Goal: Communication & Community: Answer question/provide support

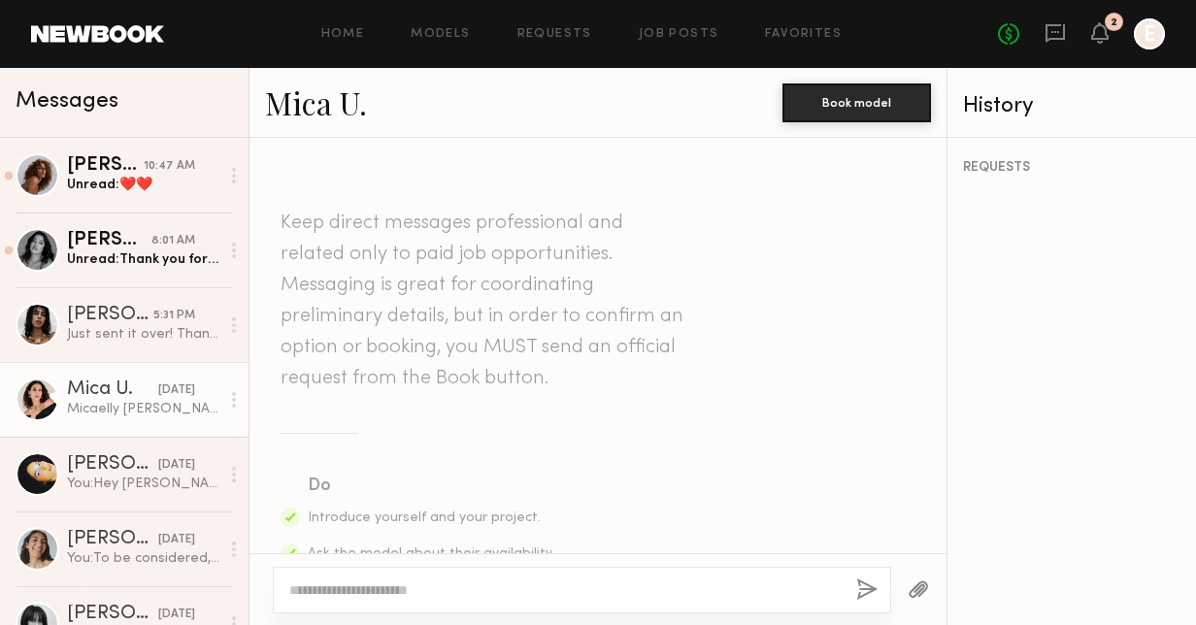
scroll to position [2290, 0]
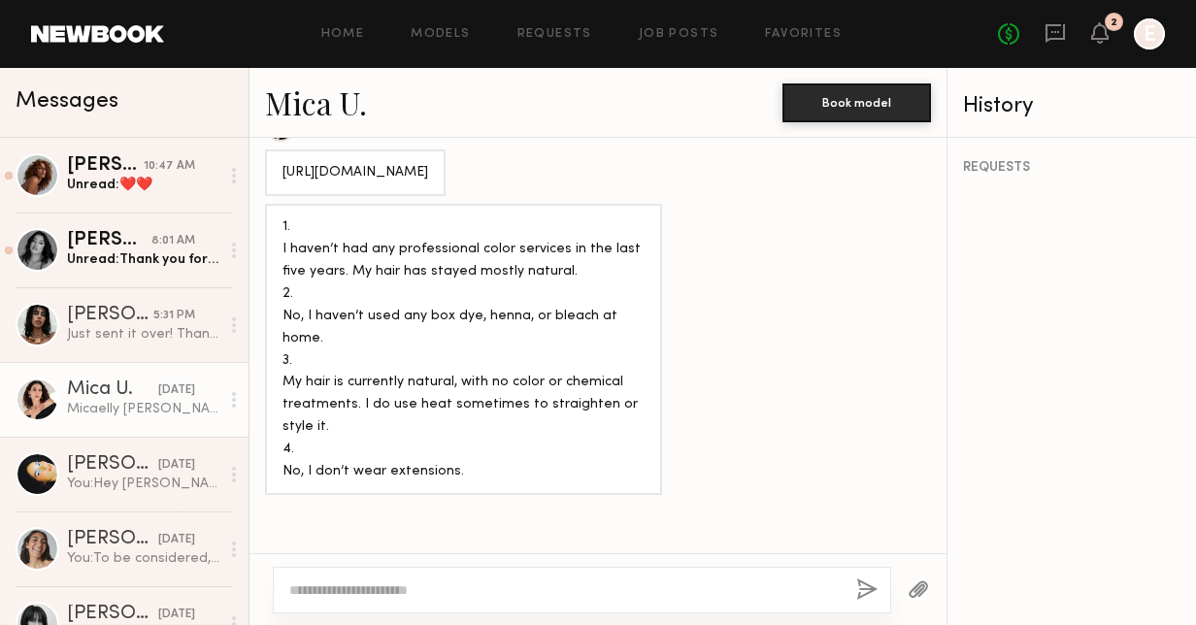
click at [50, 416] on div at bounding box center [38, 400] width 44 height 44
click at [158, 391] on div "[DATE]" at bounding box center [176, 391] width 37 height 18
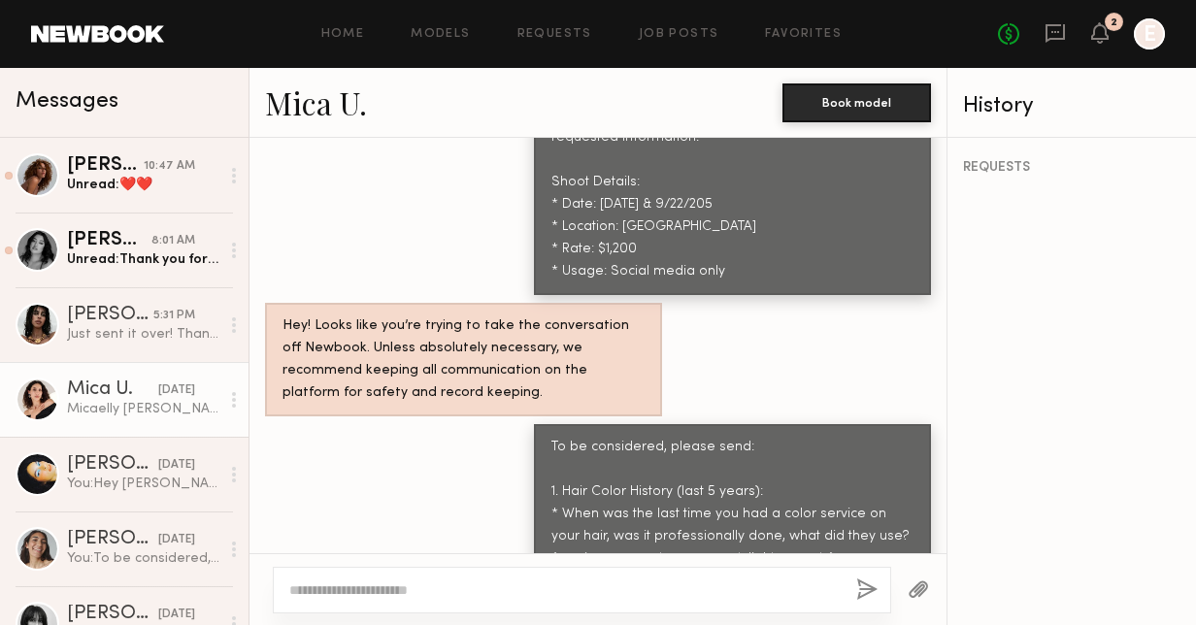
scroll to position [1095, 0]
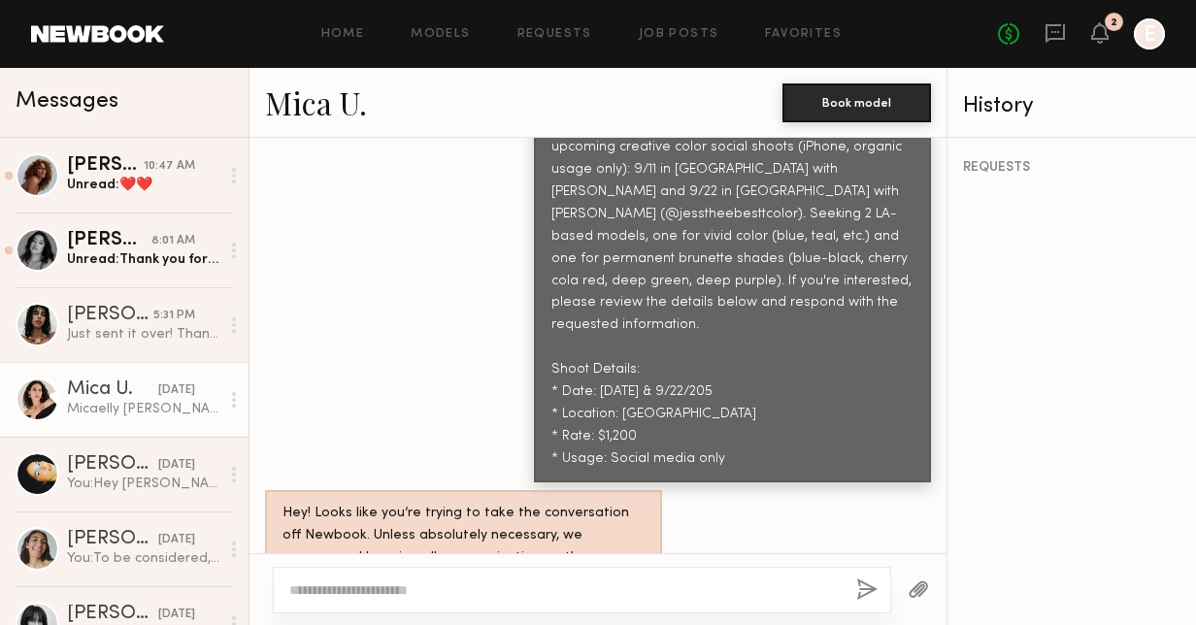
click at [288, 120] on link "Mica U." at bounding box center [316, 103] width 102 height 42
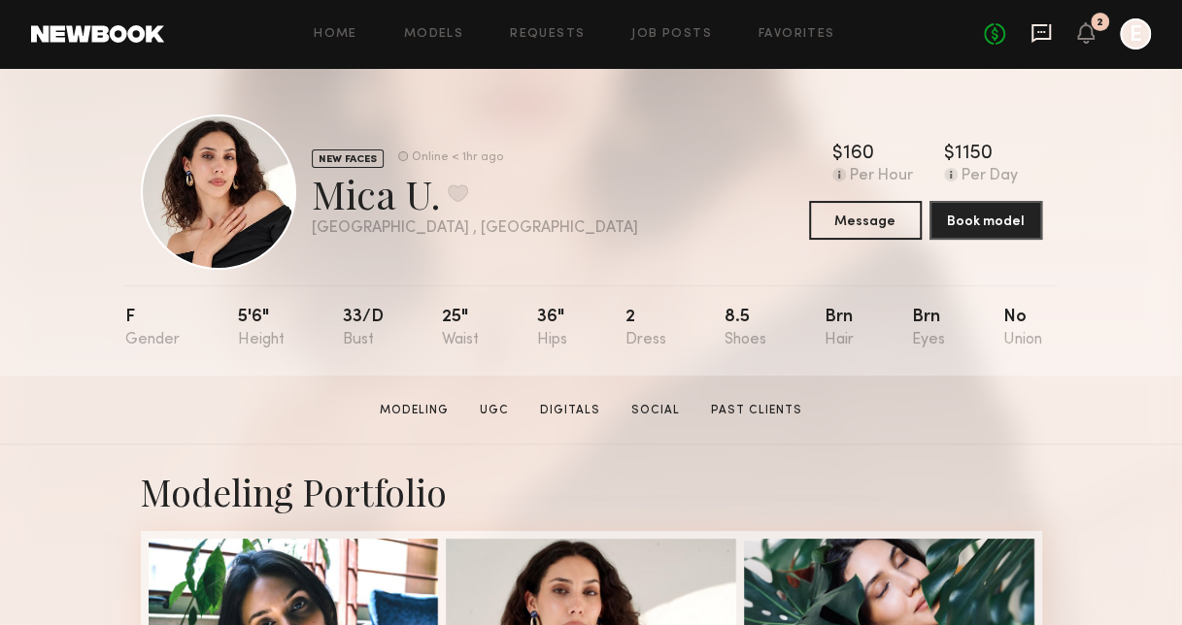
click at [1045, 24] on icon at bounding box center [1040, 33] width 19 height 18
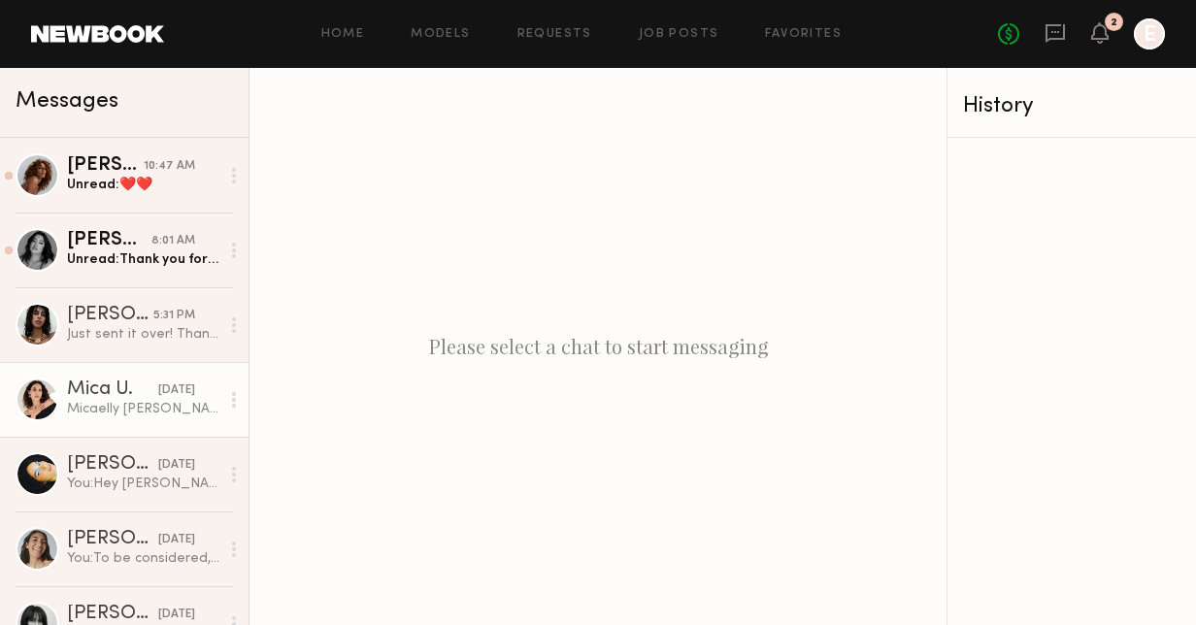
click at [150, 411] on div "Micaelly [PERSON_NAME] [PHONE_NUMBER] [EMAIL_ADDRESS][DOMAIN_NAME] [STREET_ADDR…" at bounding box center [143, 409] width 152 height 18
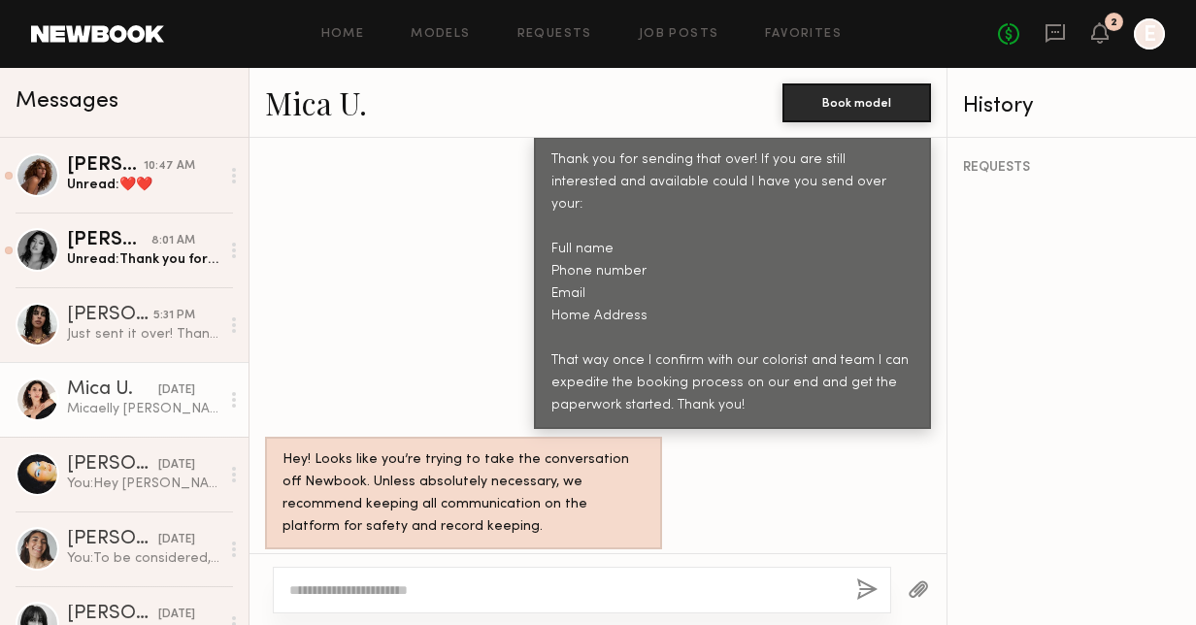
scroll to position [2843, 0]
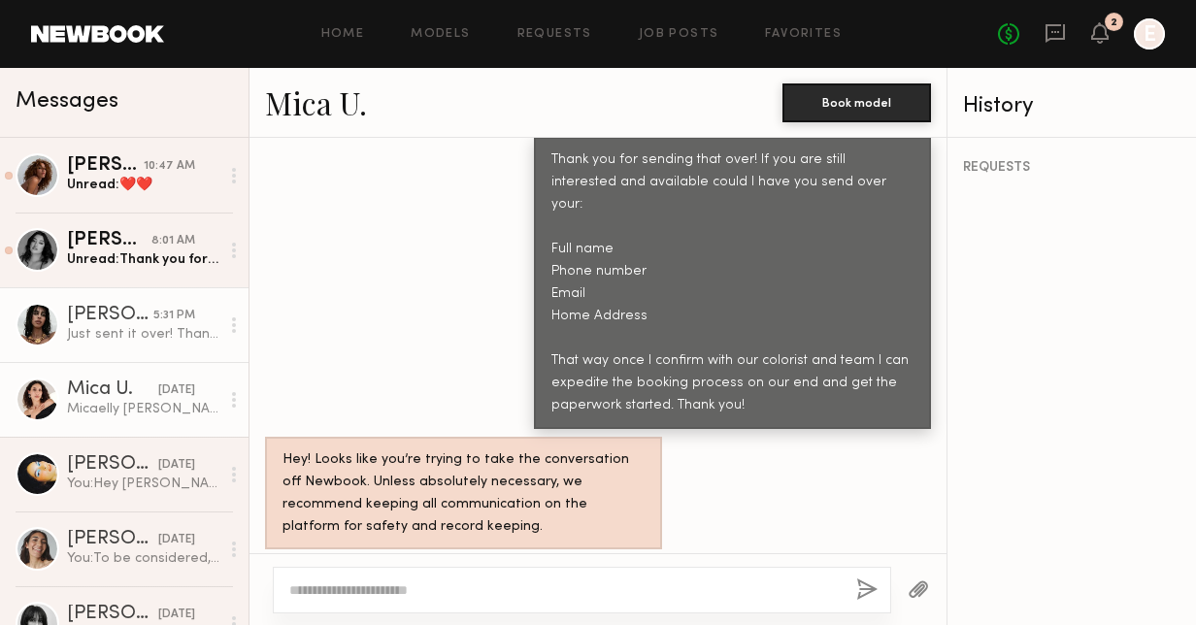
click at [82, 318] on div "[PERSON_NAME]" at bounding box center [110, 315] width 86 height 19
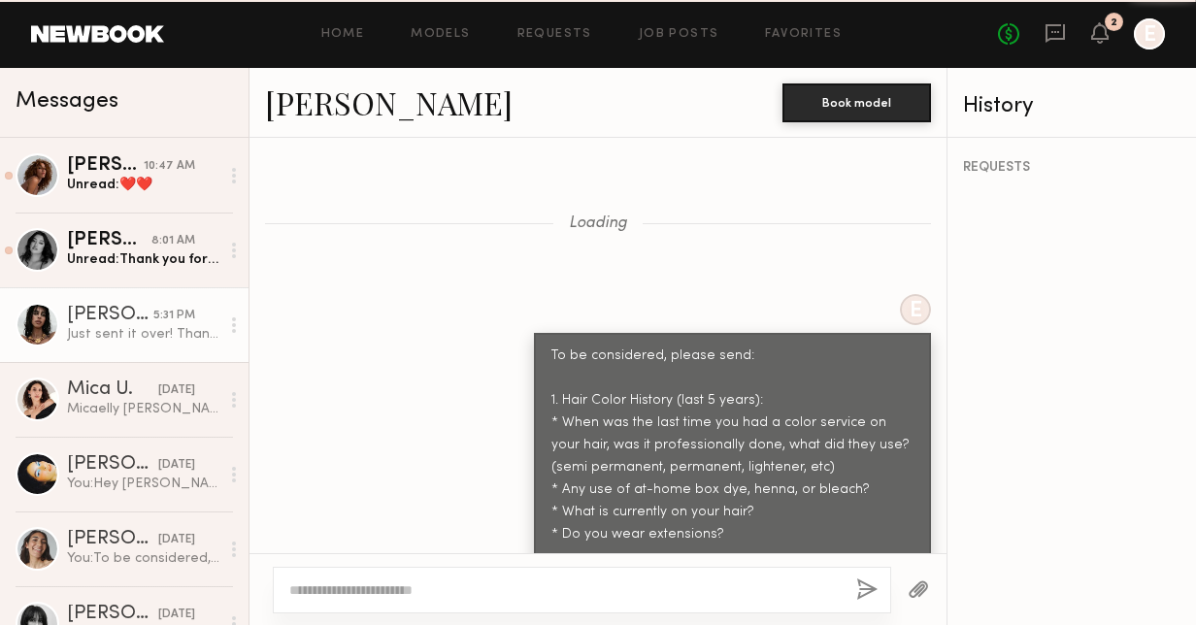
scroll to position [3117, 0]
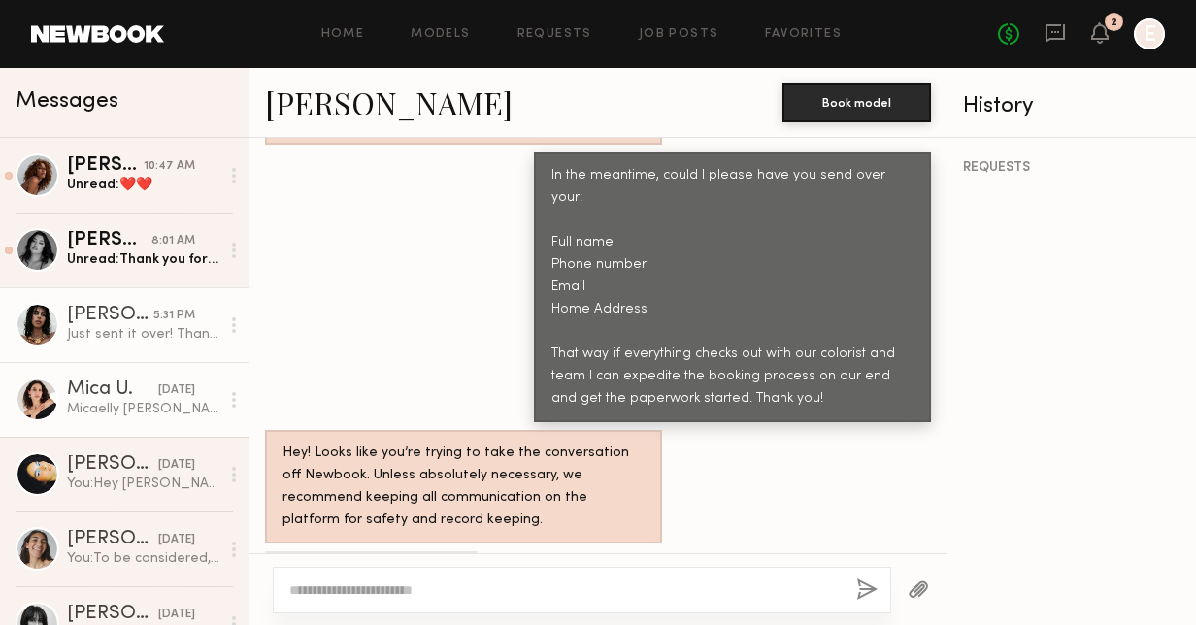
click at [158, 391] on div "[DATE]" at bounding box center [176, 391] width 37 height 18
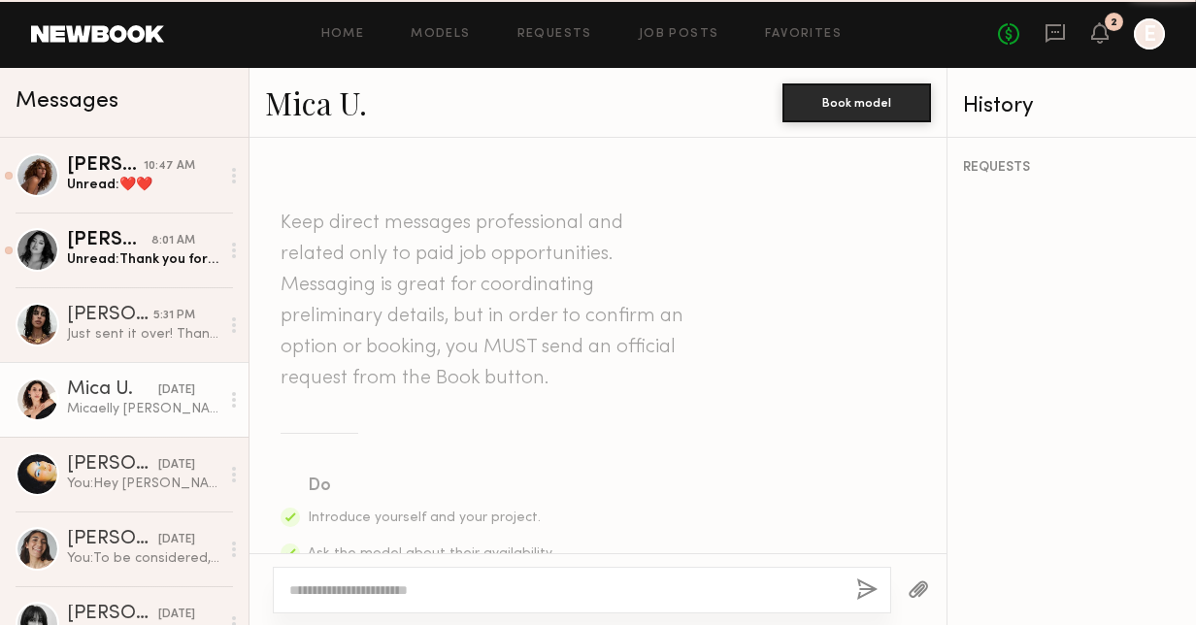
scroll to position [2843, 0]
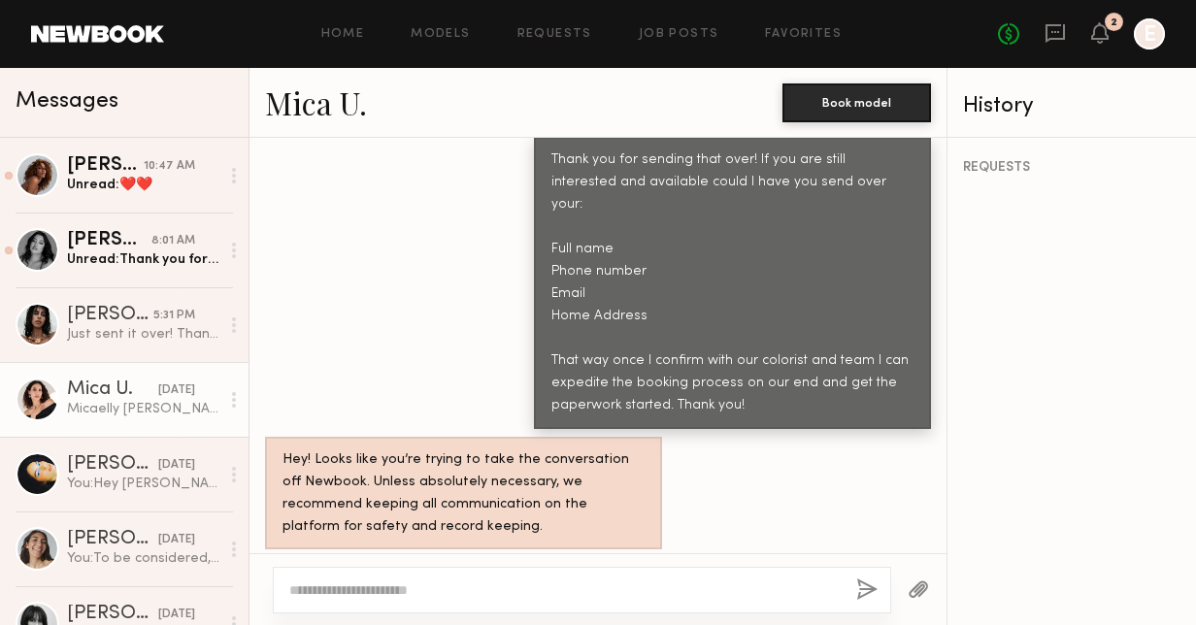
click at [377, 590] on textarea at bounding box center [564, 590] width 551 height 19
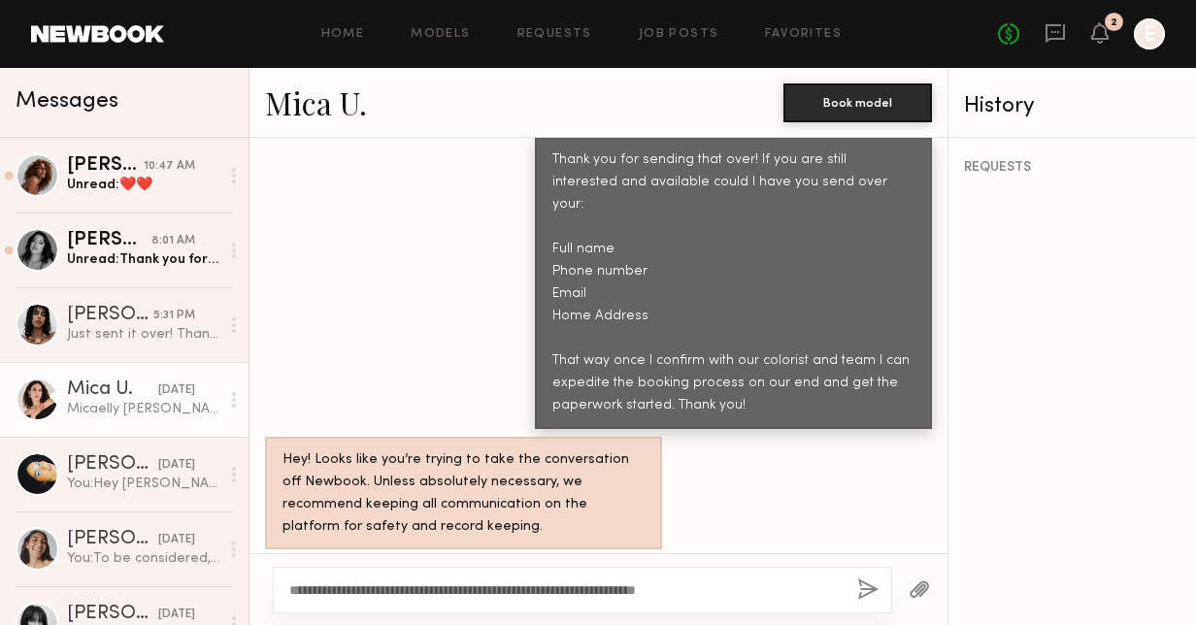
click at [458, 578] on div "**********" at bounding box center [582, 590] width 619 height 47
click at [543, 592] on textarea "**********" at bounding box center [565, 590] width 552 height 19
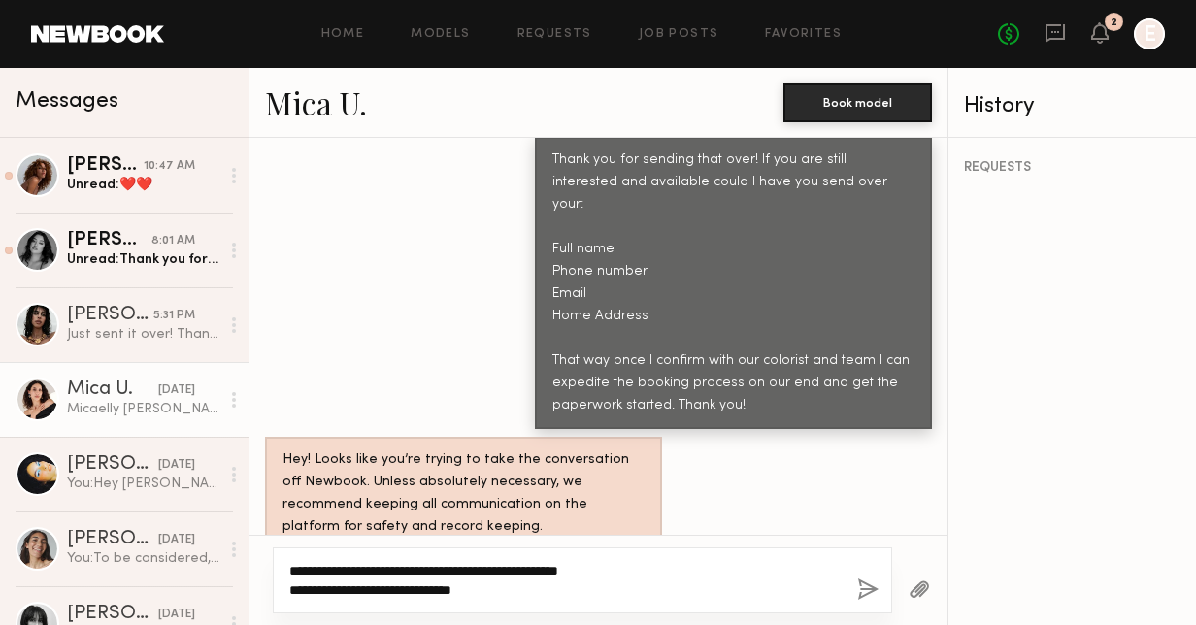
type textarea "**********"
click at [870, 595] on button "button" at bounding box center [867, 591] width 21 height 24
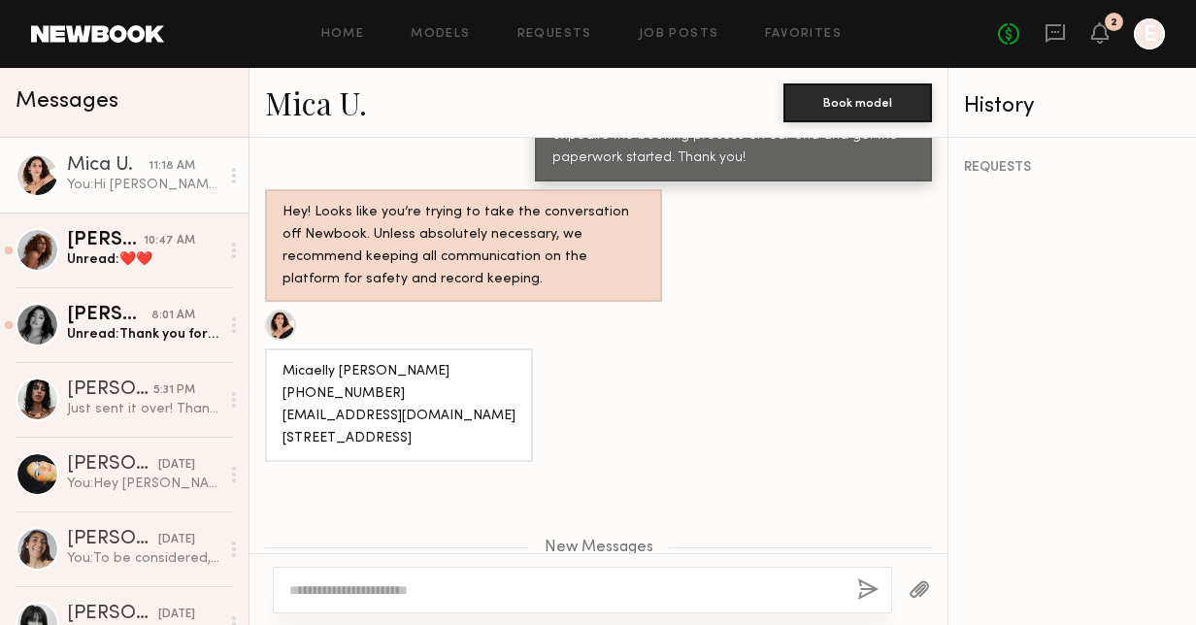
scroll to position [3382, 0]
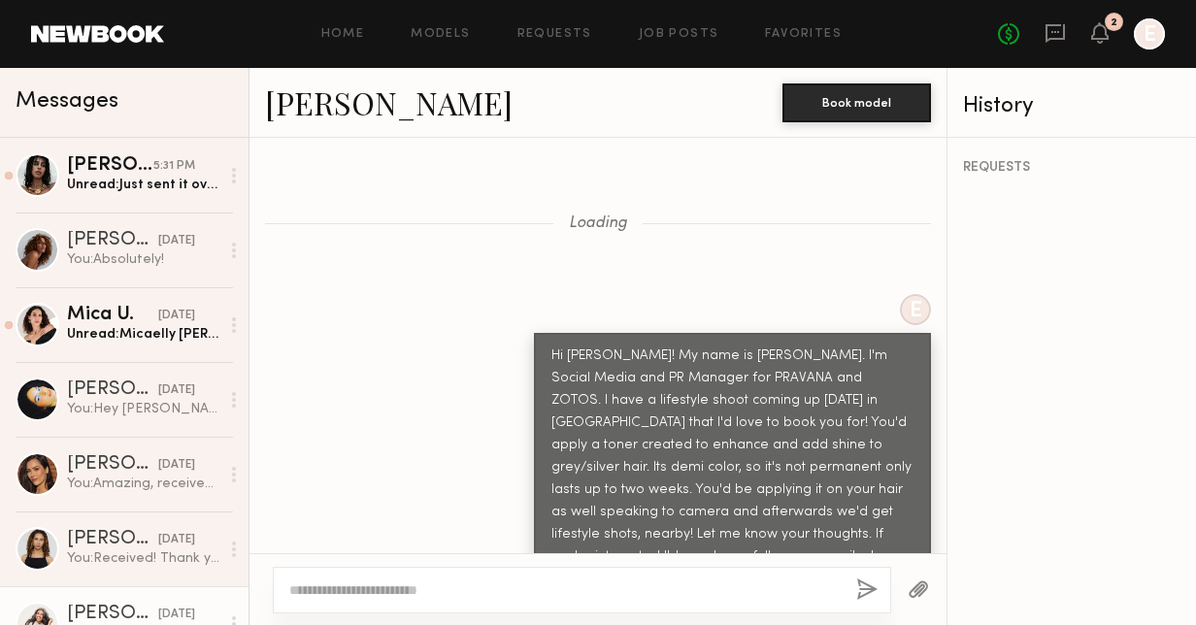
scroll to position [1924, 0]
